Goal: Information Seeking & Learning: Learn about a topic

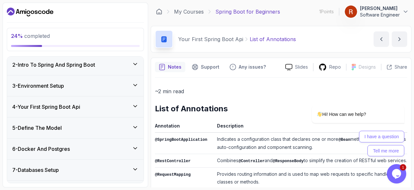
scroll to position [37, 0]
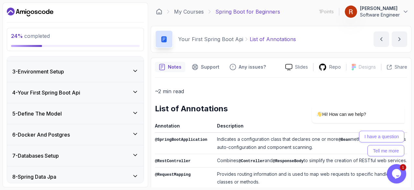
click at [133, 73] on icon at bounding box center [135, 71] width 6 height 6
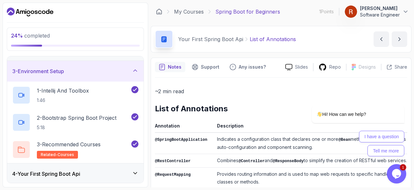
scroll to position [112, 0]
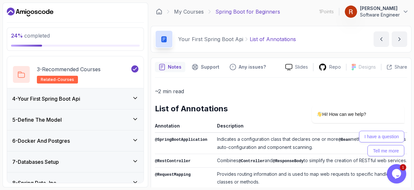
click at [137, 99] on icon at bounding box center [135, 98] width 6 height 6
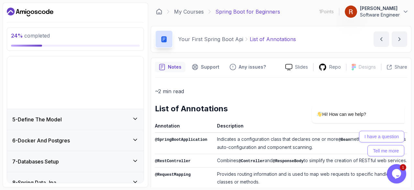
scroll to position [67, 0]
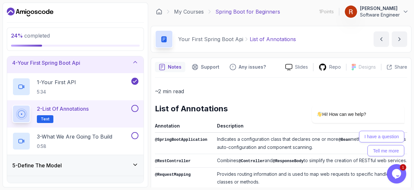
click at [137, 106] on button at bounding box center [134, 108] width 7 height 7
click at [400, 97] on icon "Chat attention grabber" at bounding box center [400, 96] width 6 height 6
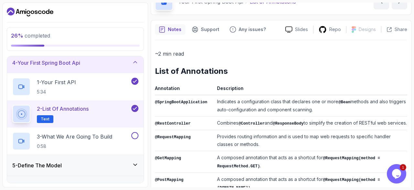
scroll to position [0, 0]
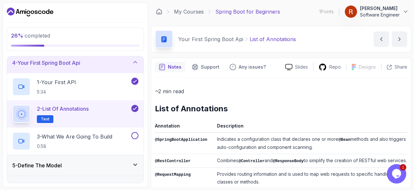
click at [296, 89] on p "~2 min read" at bounding box center [281, 91] width 252 height 9
drag, startPoint x: 198, startPoint y: 40, endPoint x: 244, endPoint y: 42, distance: 46.2
click at [244, 42] on div "Your First Spring Boot Api List of Annotations" at bounding box center [237, 39] width 118 height 8
click at [400, 14] on button "Raiyan Mahin Software Engineer" at bounding box center [376, 11] width 64 height 13
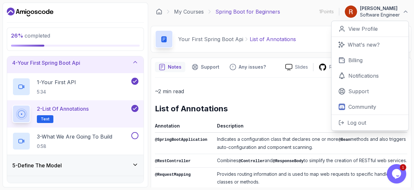
click at [400, 14] on button "Raiyan Mahin Software Engineer" at bounding box center [376, 11] width 64 height 13
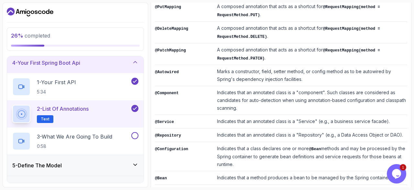
scroll to position [262, 0]
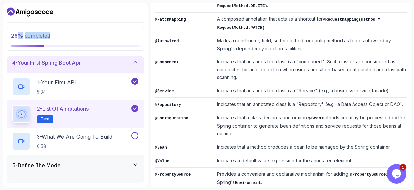
drag, startPoint x: 18, startPoint y: 33, endPoint x: 66, endPoint y: 38, distance: 48.7
click at [66, 38] on p "26 % completed" at bounding box center [75, 36] width 129 height 8
click at [76, 37] on p "26 % completed" at bounding box center [75, 36] width 129 height 8
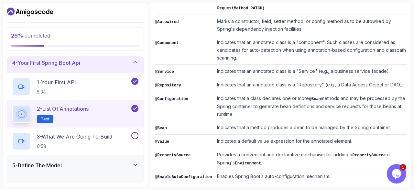
scroll to position [282, 0]
click at [107, 130] on div "3 - What We Are Going To Build 0:58" at bounding box center [75, 140] width 136 height 27
click at [108, 135] on p "3 - What We Are Going To Build" at bounding box center [74, 136] width 75 height 8
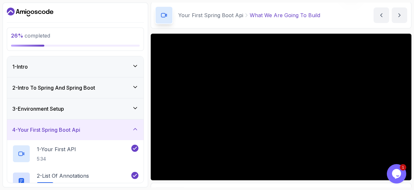
click at [119, 61] on div "1 - Intro" at bounding box center [75, 66] width 136 height 21
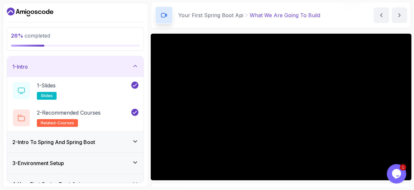
click at [131, 142] on div "2 - Intro To Spring And Spring Boot" at bounding box center [75, 142] width 126 height 8
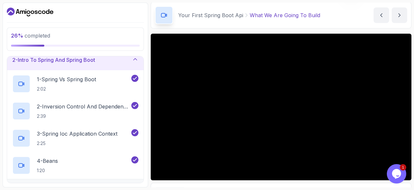
scroll to position [37, 0]
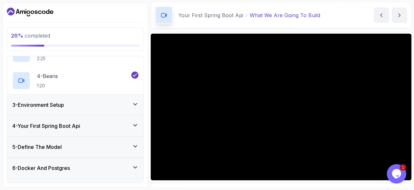
click at [133, 99] on div "3 - Environment Setup" at bounding box center [75, 104] width 136 height 21
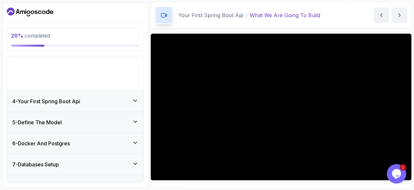
scroll to position [51, 0]
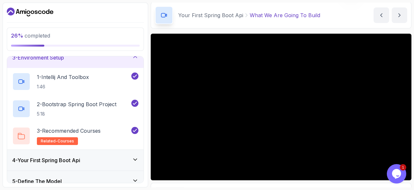
click at [136, 152] on div "4 - Your First Spring Boot Api" at bounding box center [75, 160] width 136 height 21
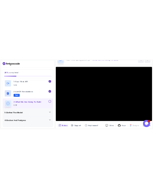
scroll to position [37, 0]
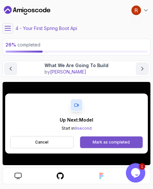
click at [120, 145] on button "Mark as completed" at bounding box center [111, 143] width 63 height 12
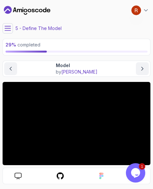
drag, startPoint x: 16, startPoint y: 28, endPoint x: 94, endPoint y: 27, distance: 78.5
click at [94, 27] on div "5 - Define The Model" at bounding box center [77, 28] width 148 height 10
click at [144, 11] on icon at bounding box center [146, 10] width 6 height 6
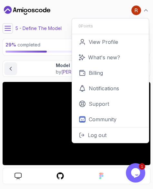
click at [76, 8] on div "My Courses Spring Boot for Beginners 2 Points 1 Raiyan Mahin Software Engineer …" at bounding box center [77, 11] width 148 height 16
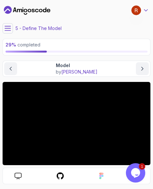
click at [147, 9] on icon at bounding box center [146, 10] width 6 height 6
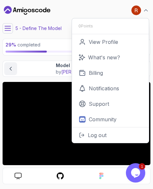
click at [112, 14] on div "My Courses Spring Boot for Beginners 2 Points 1 Raiyan Mahin Software Engineer …" at bounding box center [77, 11] width 148 height 16
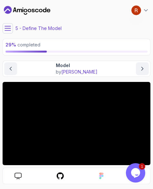
click at [132, 172] on icon "$i18n('chat', 'chat_widget')" at bounding box center [135, 173] width 9 height 10
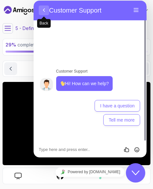
click at [45, 10] on button "Back" at bounding box center [44, 10] width 10 height 10
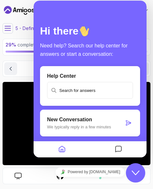
click at [137, 172] on icon "Close Chat This icon closes the chat window." at bounding box center [136, 173] width 8 height 8
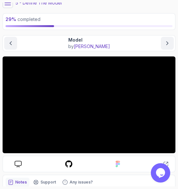
scroll to position [37, 0]
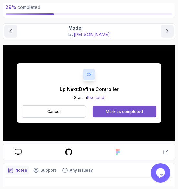
click at [123, 110] on div "Mark as completed" at bounding box center [124, 111] width 37 height 5
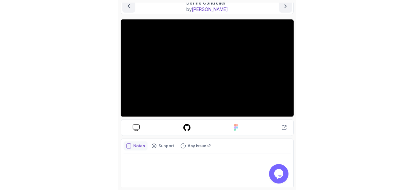
scroll to position [45, 0]
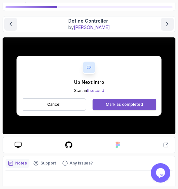
click at [114, 105] on div "Mark as completed" at bounding box center [124, 104] width 37 height 5
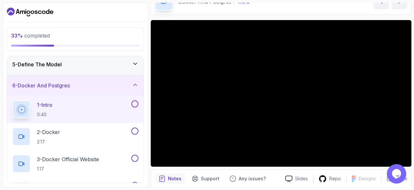
scroll to position [75, 0]
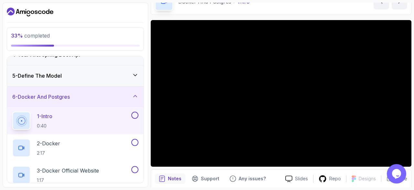
click at [138, 97] on icon at bounding box center [135, 96] width 6 height 6
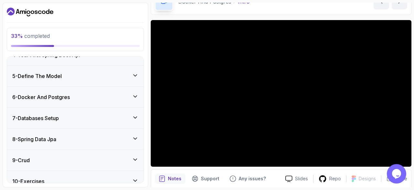
click at [133, 115] on icon at bounding box center [135, 117] width 6 height 6
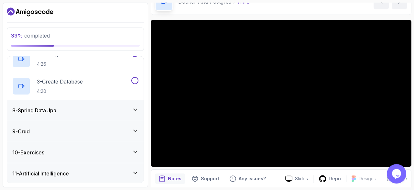
scroll to position [187, 0]
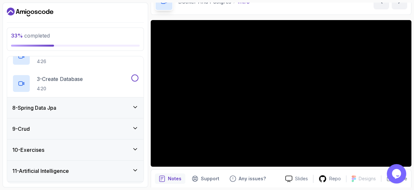
click at [137, 107] on icon at bounding box center [135, 107] width 6 height 6
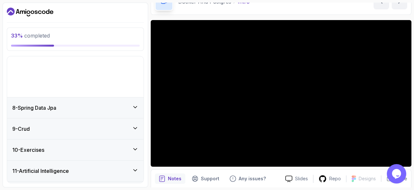
scroll to position [123, 0]
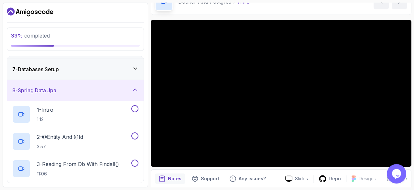
click at [140, 95] on div "8 - Spring Data Jpa" at bounding box center [75, 90] width 136 height 21
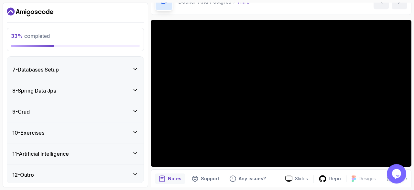
click at [135, 147] on div "11 - Artificial Intelligence" at bounding box center [75, 153] width 136 height 21
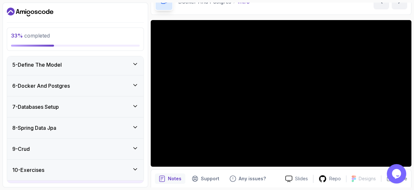
scroll to position [86, 0]
click at [132, 80] on div "6 - Docker And Postgres" at bounding box center [75, 85] width 136 height 21
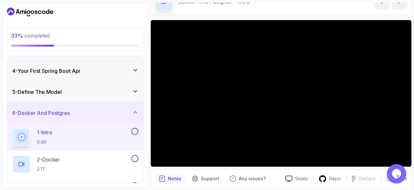
scroll to position [48, 0]
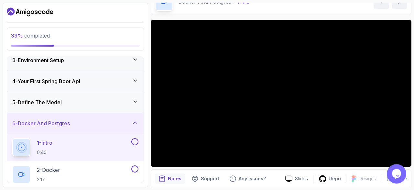
click at [139, 99] on div "5 - Define The Model" at bounding box center [75, 102] width 136 height 21
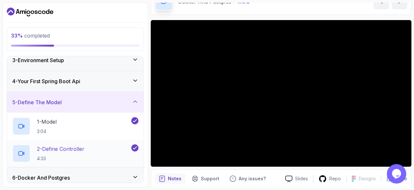
scroll to position [123, 0]
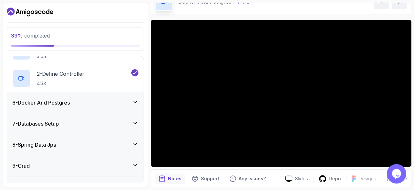
click at [110, 97] on div "6 - Docker And Postgres" at bounding box center [75, 102] width 136 height 21
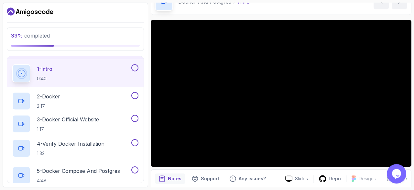
scroll to position [108, 0]
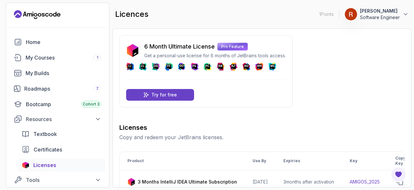
scroll to position [0, 79]
